Goal: Task Accomplishment & Management: Manage account settings

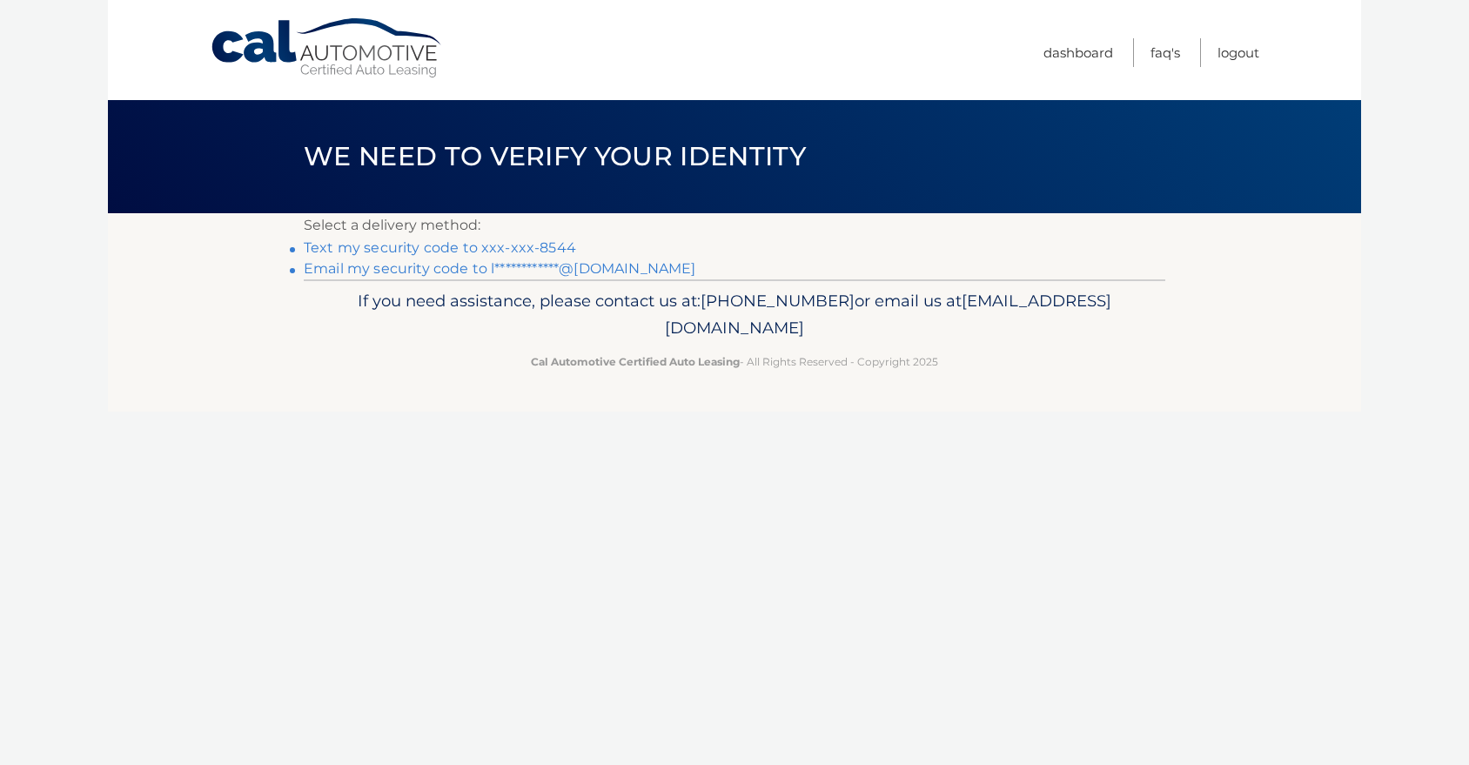
click at [477, 249] on link "Text my security code to xxx-xxx-8544" at bounding box center [440, 247] width 272 height 17
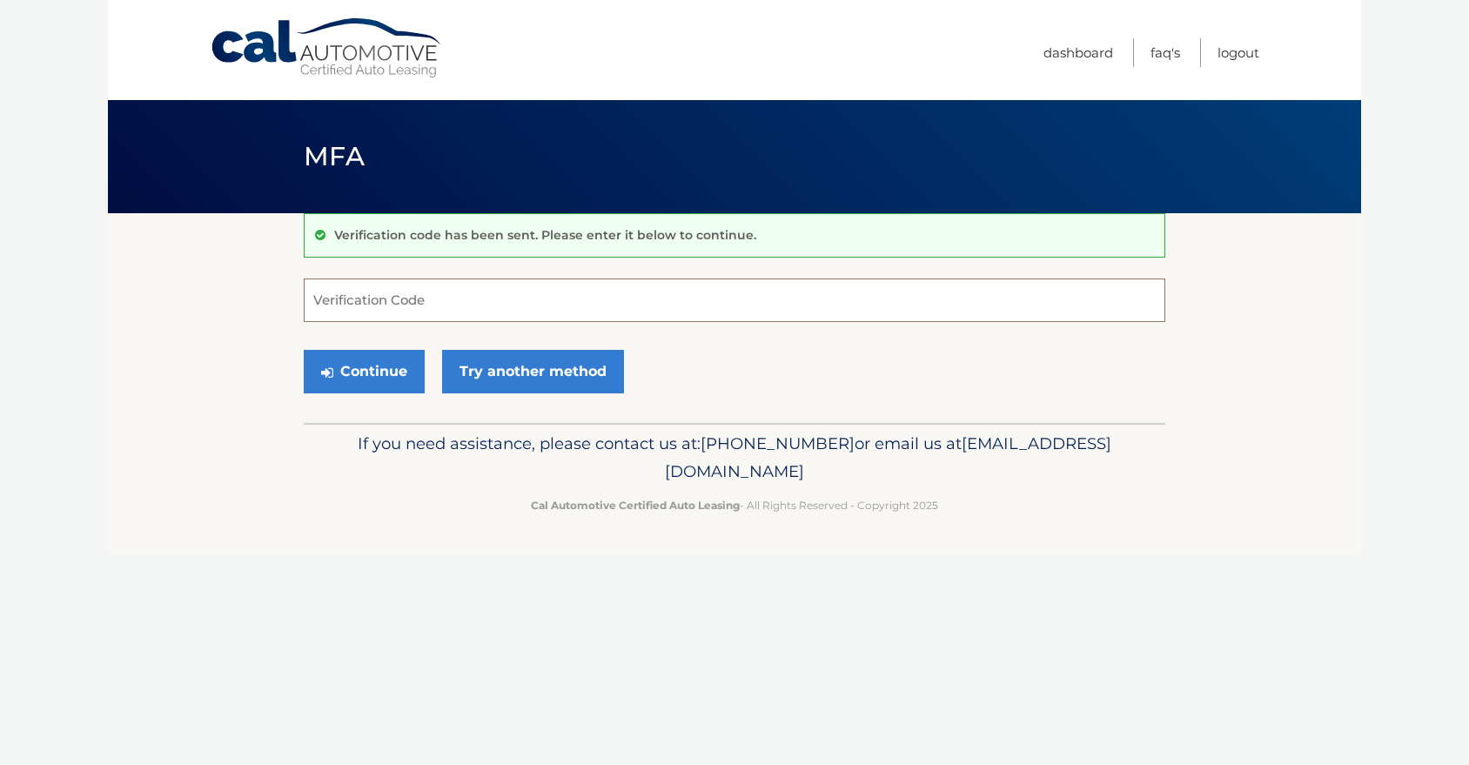
click at [364, 304] on input "Verification Code" at bounding box center [734, 299] width 861 height 43
type input "587480"
click at [367, 372] on button "Continue" at bounding box center [364, 371] width 121 height 43
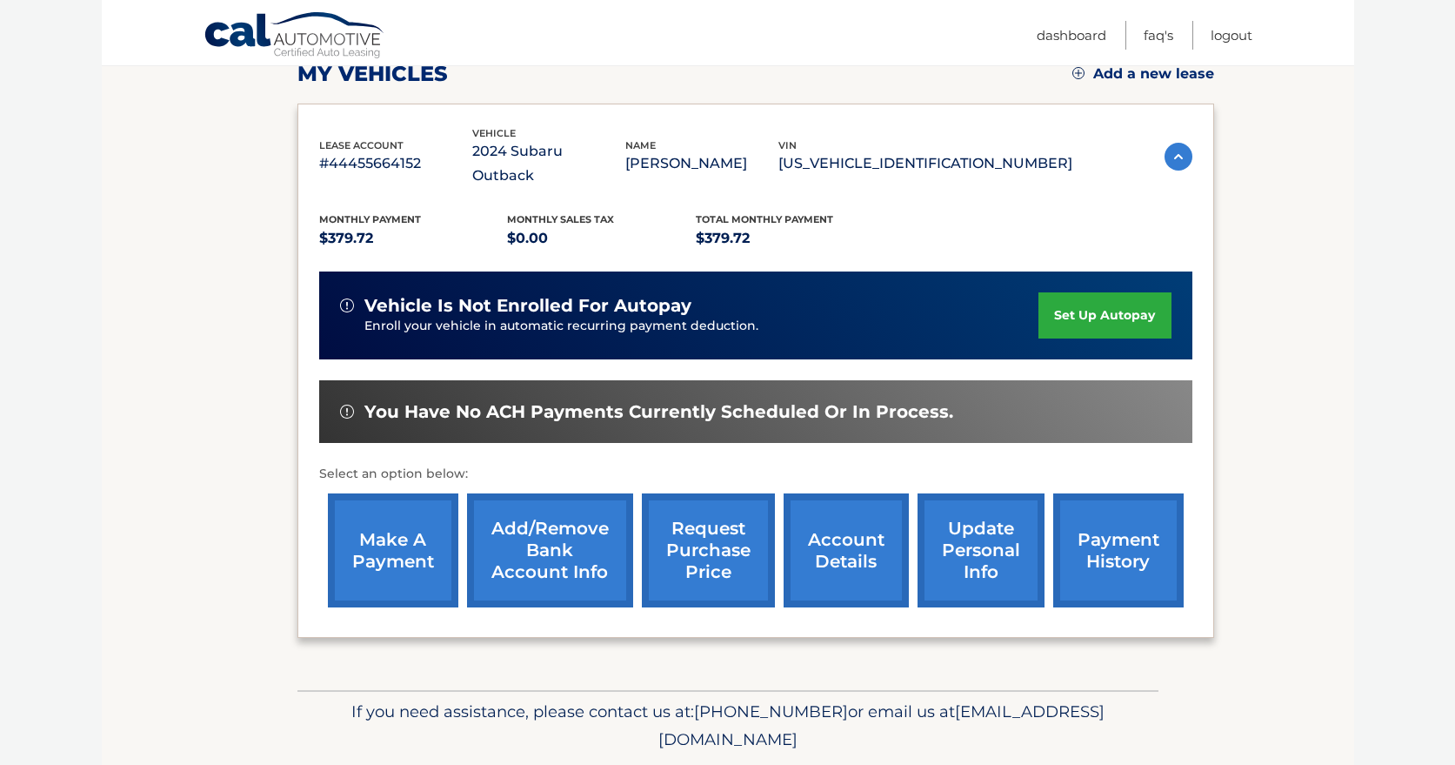
scroll to position [258, 0]
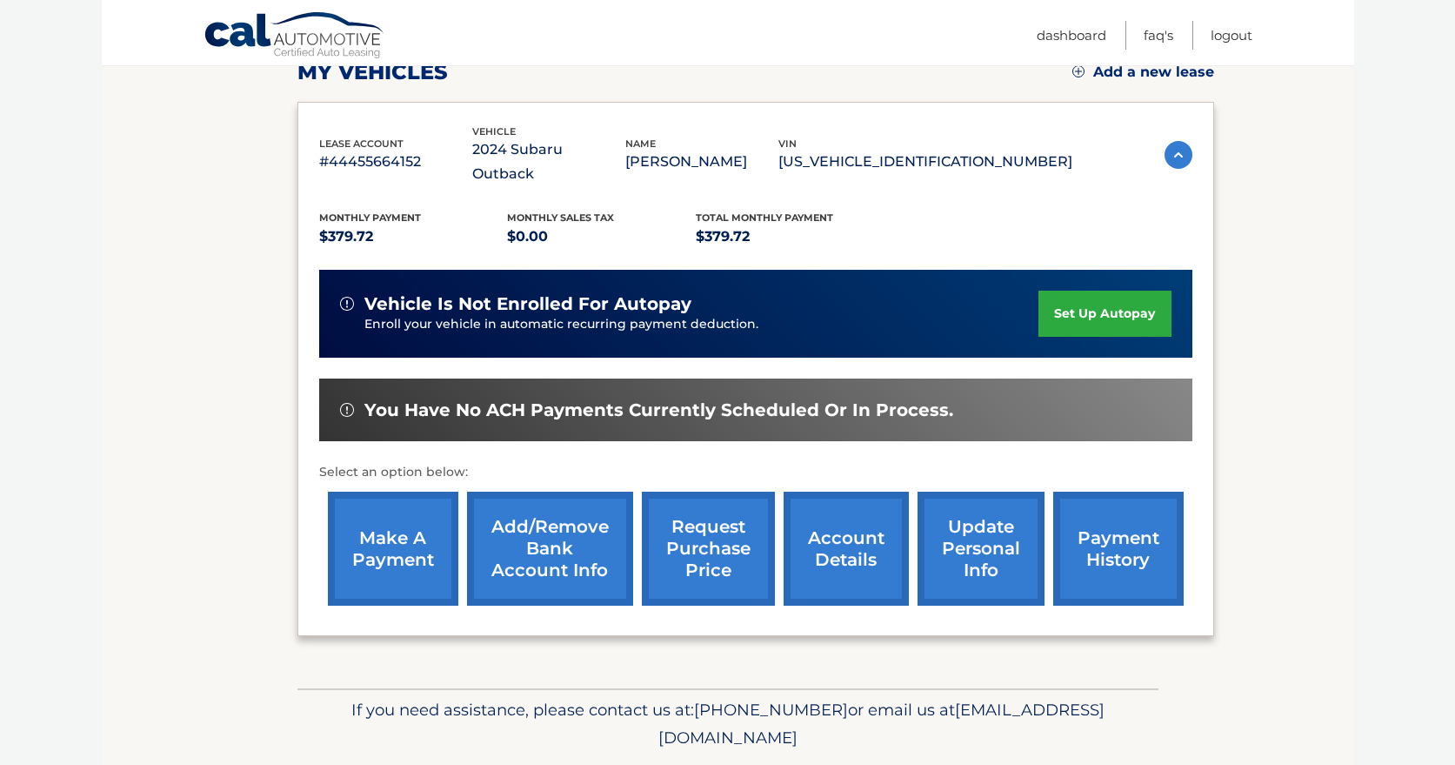
click at [421, 519] on link "make a payment" at bounding box center [393, 549] width 130 height 114
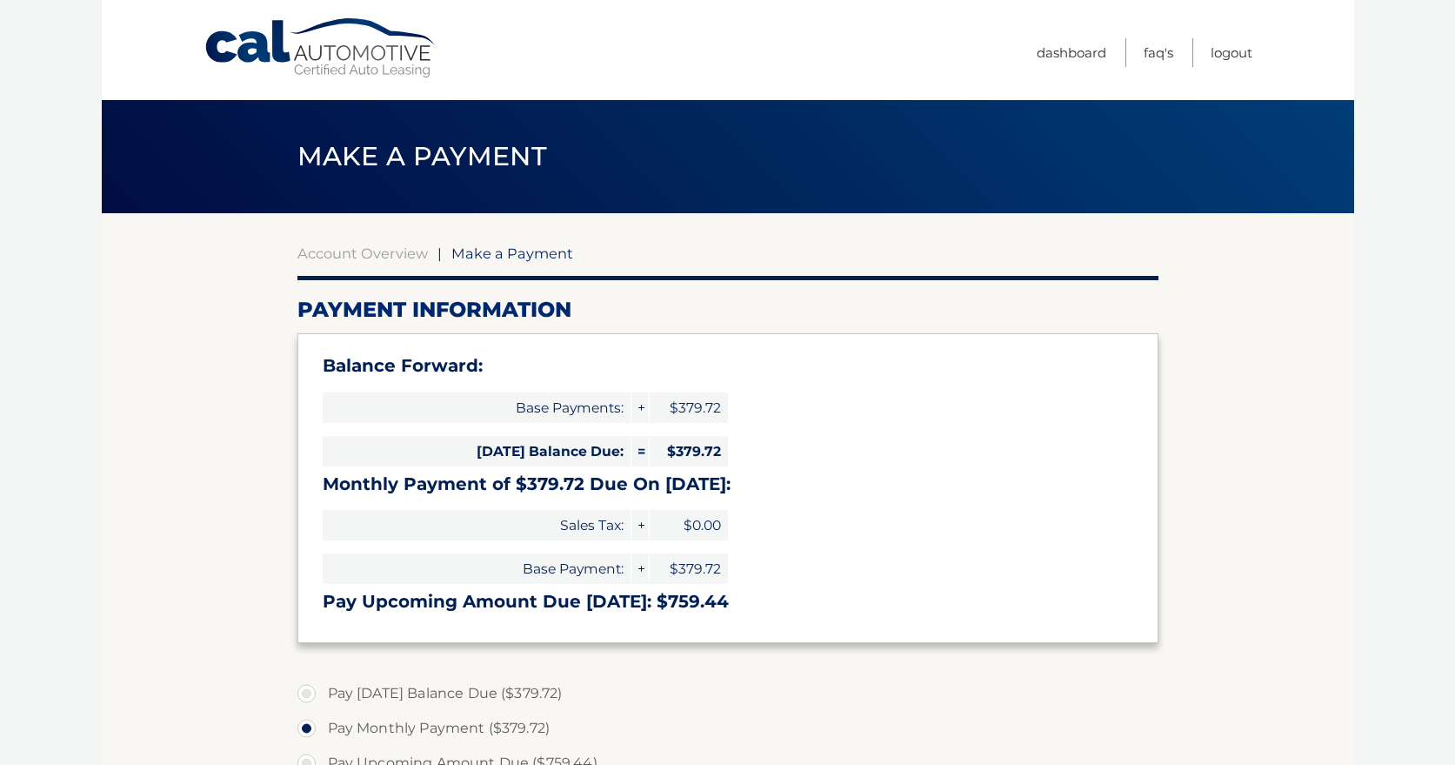
select select "MzEwMGVlZDYtNGQ4NC00NDNlLWFmZmUtNGIwMTE5ZjhkYjMw"
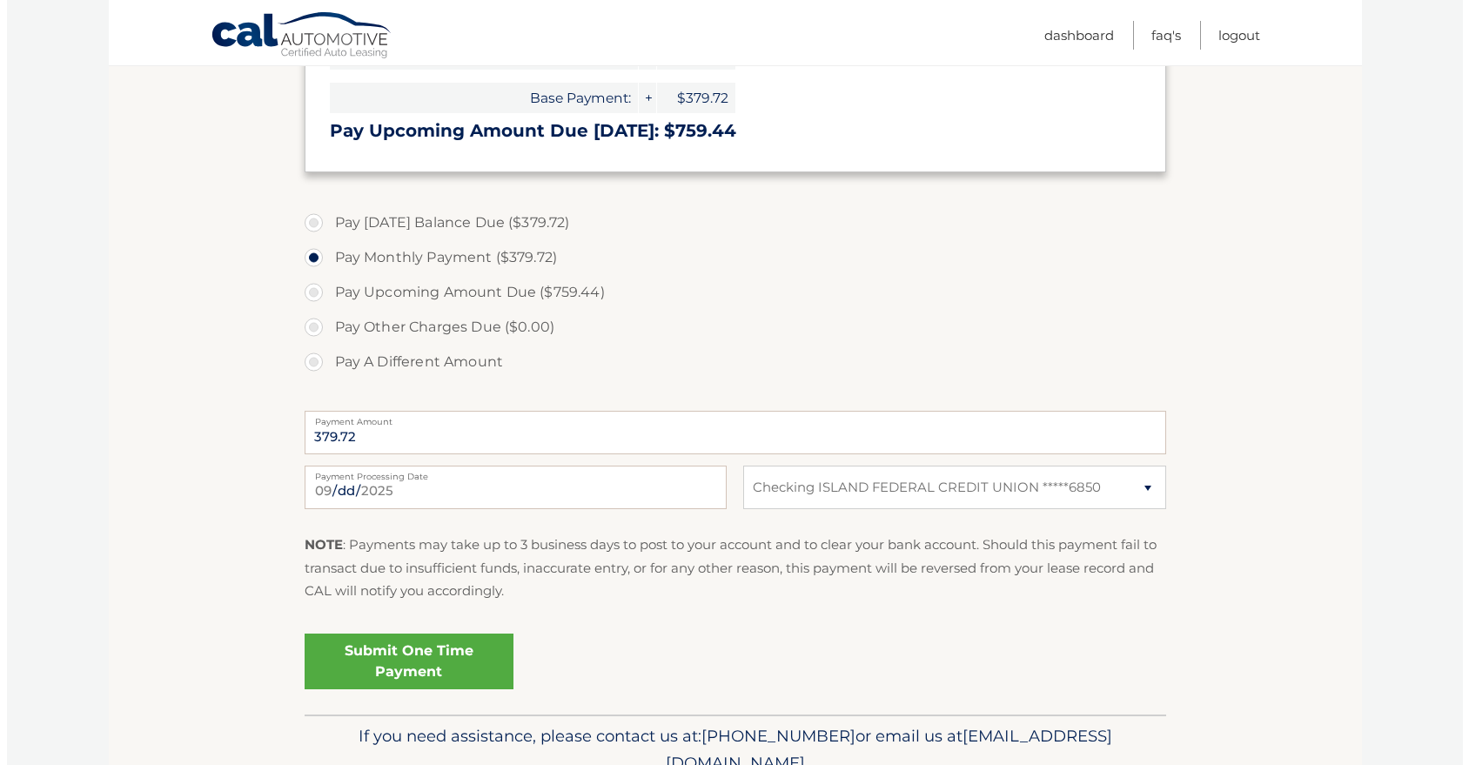
scroll to position [552, 0]
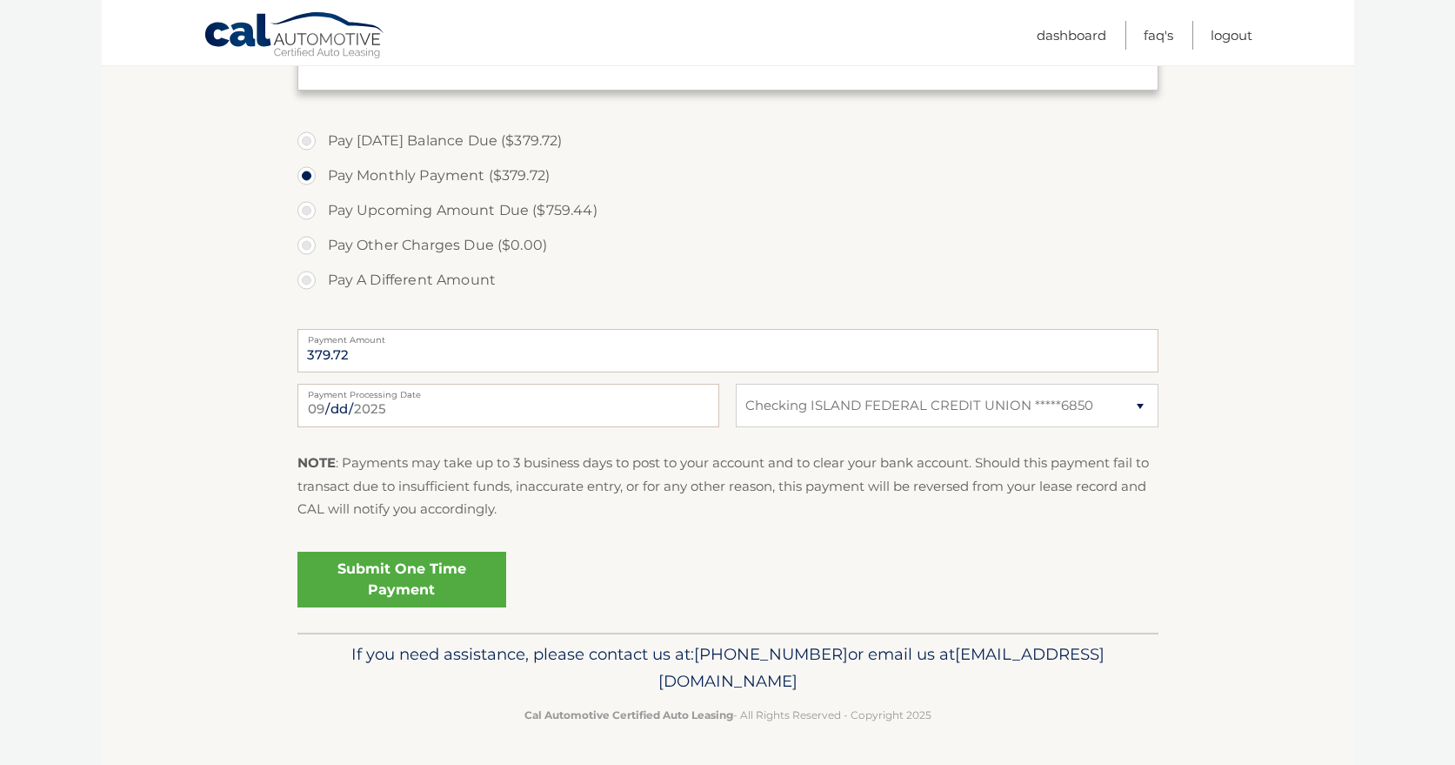
click at [458, 584] on link "Submit One Time Payment" at bounding box center [402, 580] width 209 height 56
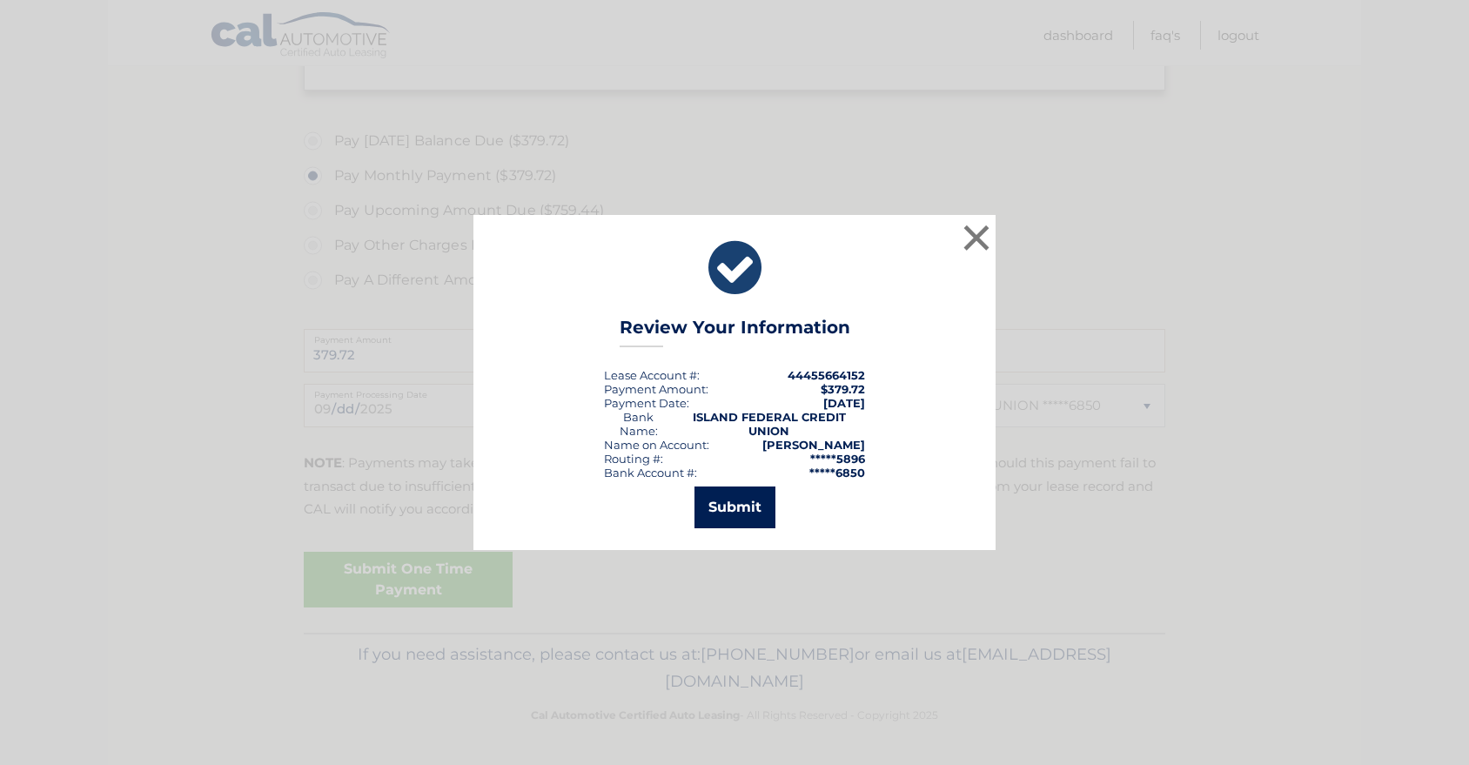
click at [724, 513] on button "Submit" at bounding box center [734, 507] width 81 height 42
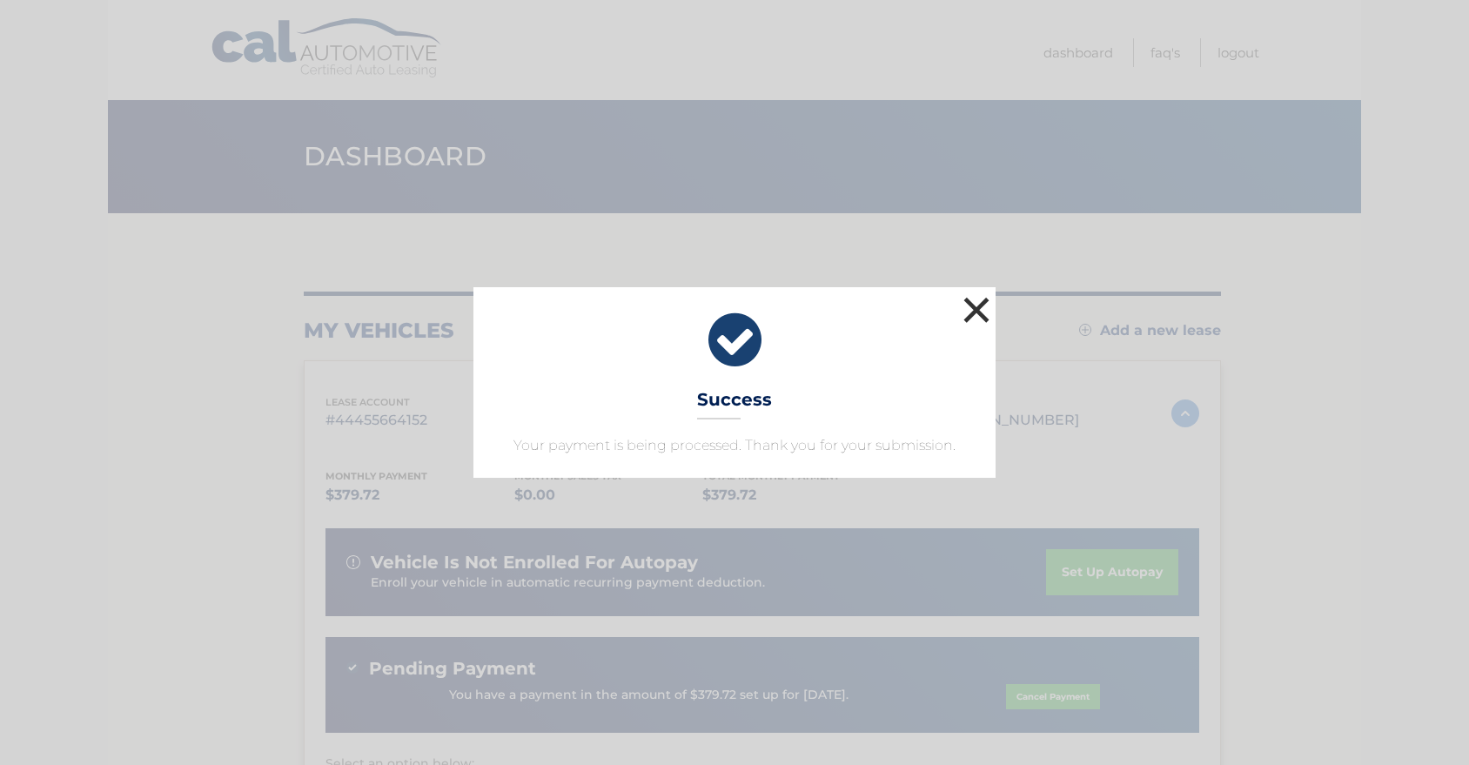
click at [981, 308] on button "×" at bounding box center [976, 309] width 35 height 35
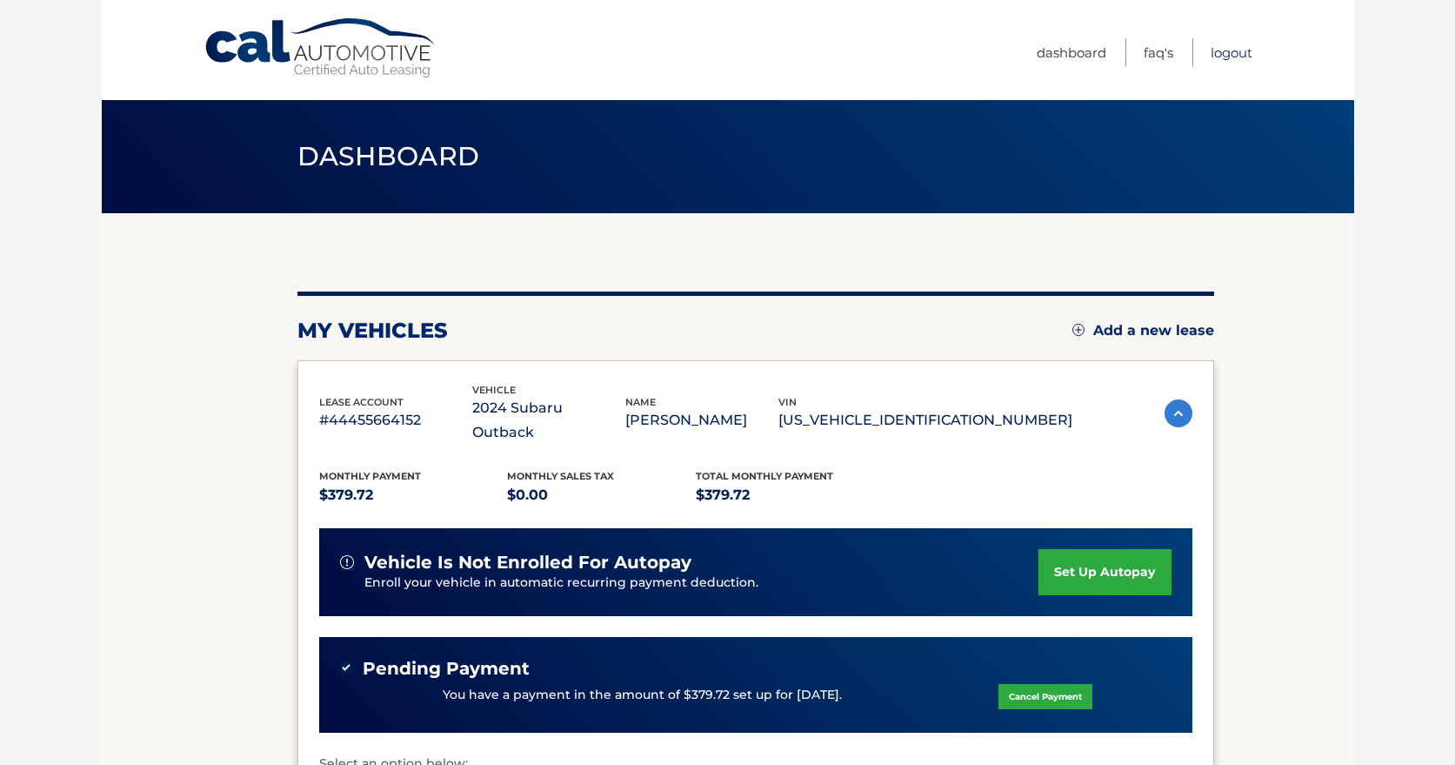
click at [1235, 53] on link "Logout" at bounding box center [1232, 52] width 42 height 29
